Goal: Navigation & Orientation: Find specific page/section

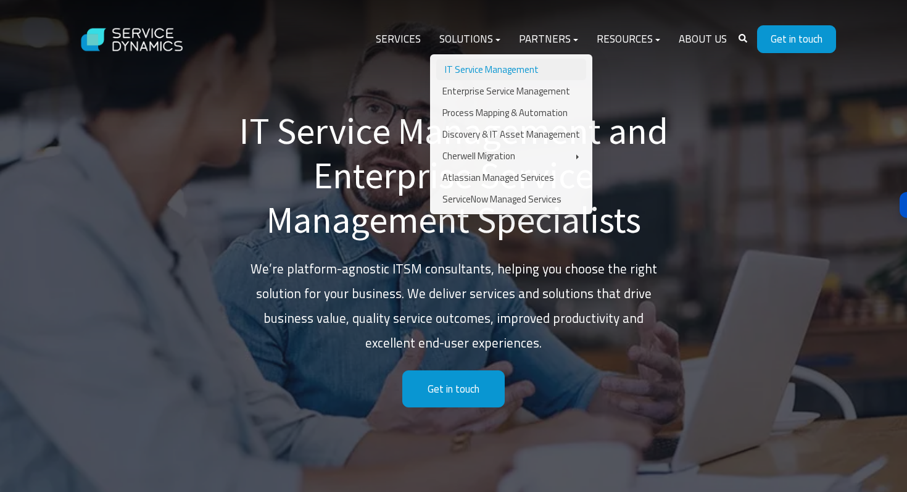
click at [497, 70] on link "IT Service Management" at bounding box center [511, 70] width 150 height 22
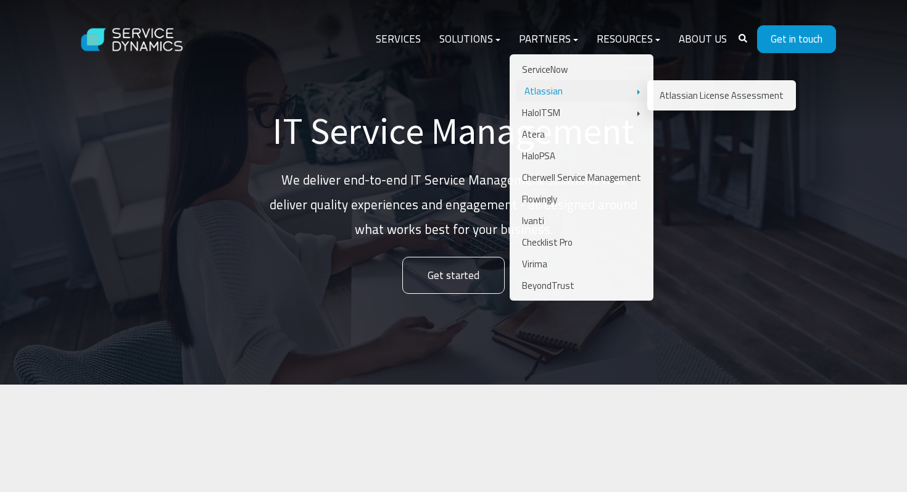
click at [555, 94] on link "Atlassian" at bounding box center [581, 91] width 131 height 22
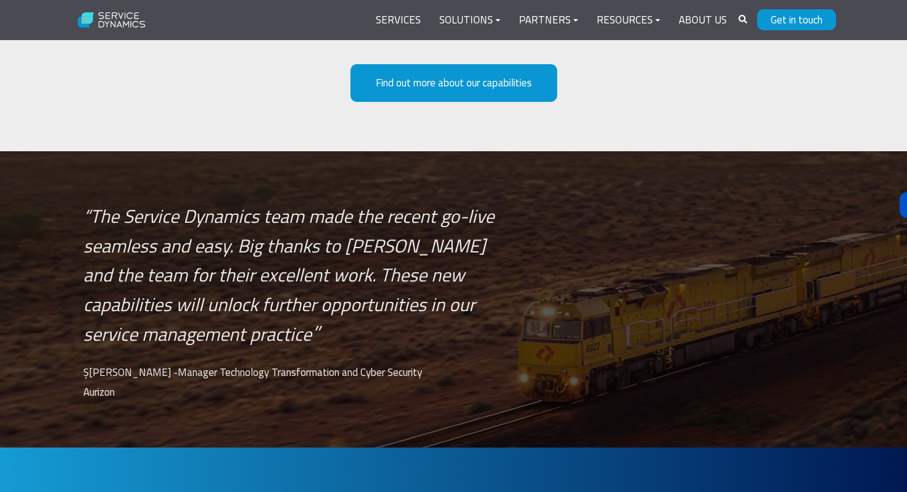
scroll to position [2642, 0]
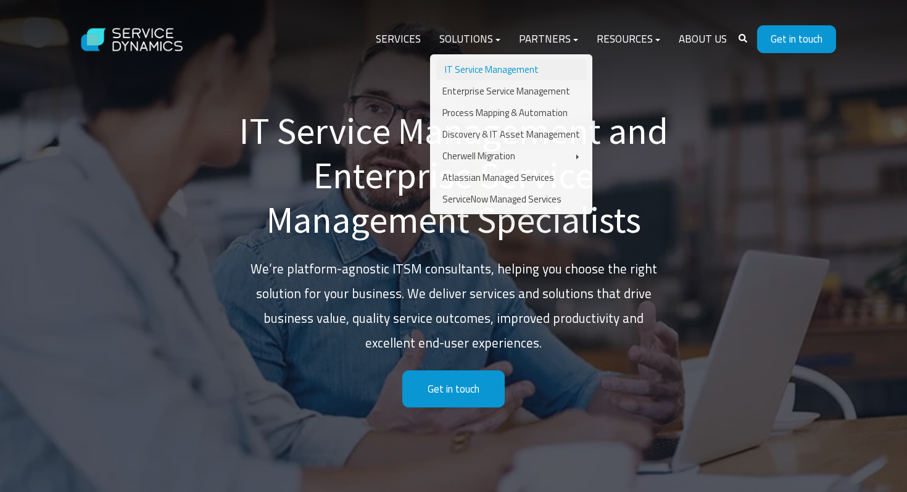
click at [490, 70] on link "IT Service Management" at bounding box center [511, 70] width 150 height 22
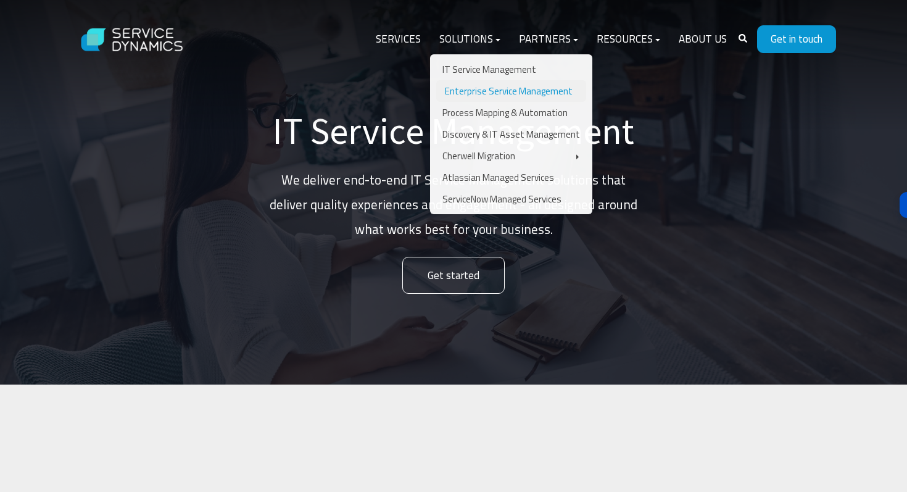
click at [483, 89] on link "Enterprise Service Management" at bounding box center [511, 91] width 150 height 22
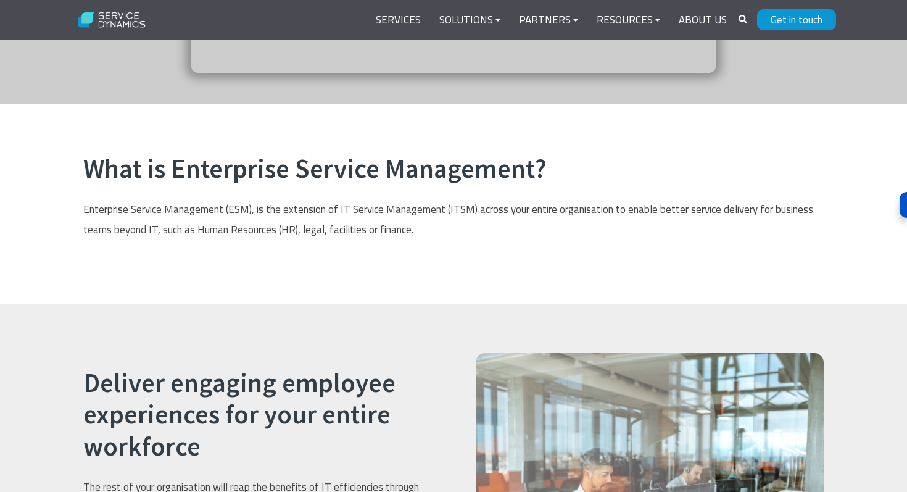
scroll to position [246, 0]
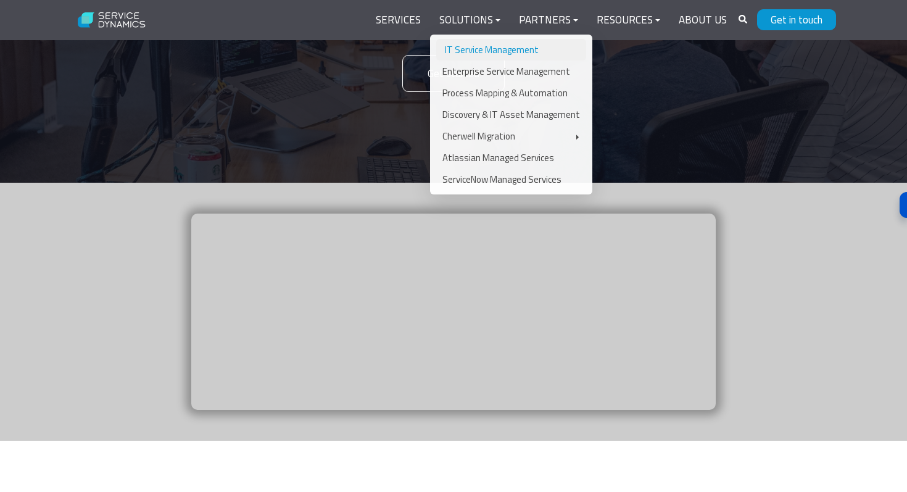
click at [485, 48] on link "IT Service Management" at bounding box center [511, 50] width 150 height 22
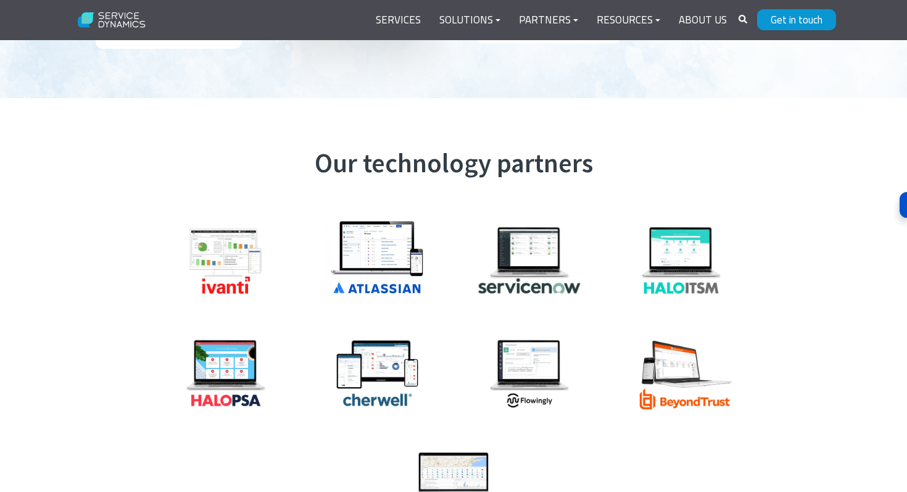
scroll to position [3064, 0]
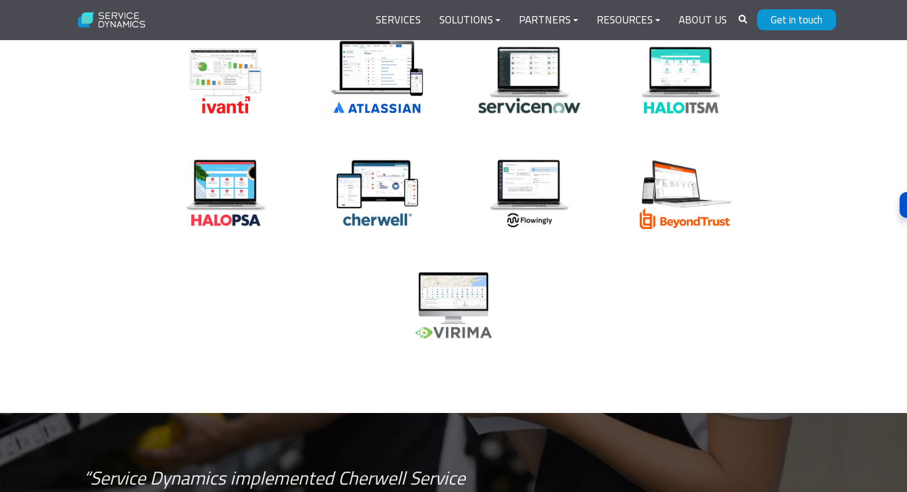
click at [381, 93] on img at bounding box center [377, 74] width 123 height 95
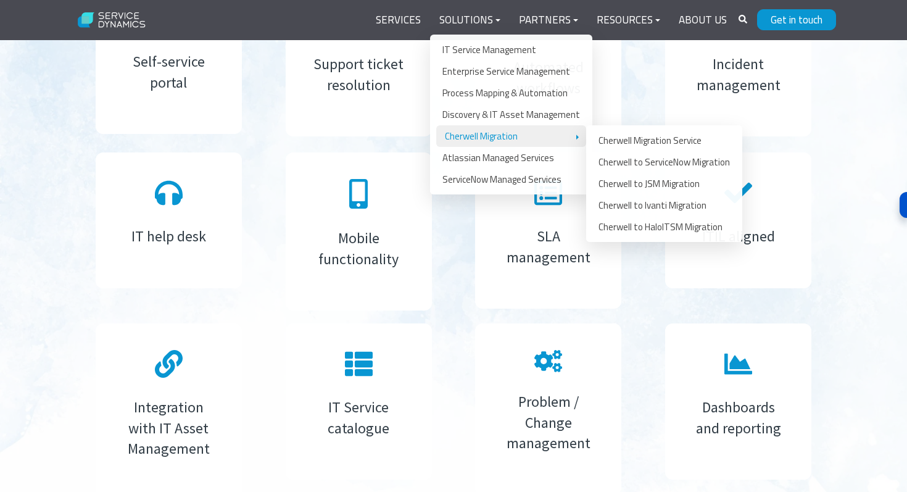
scroll to position [2387, 0]
